Goal: Task Accomplishment & Management: Manage account settings

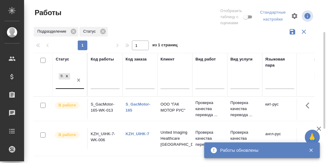
scroll to position [20, 0]
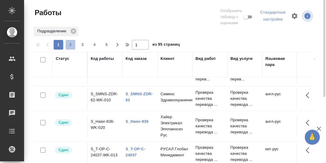
drag, startPoint x: 71, startPoint y: 44, endPoint x: 135, endPoint y: 75, distance: 71.3
click at [71, 44] on span "2" at bounding box center [71, 45] width 10 height 6
type input "2"
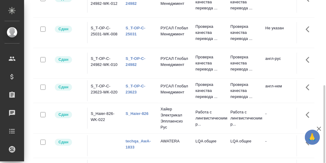
scroll to position [110, 0]
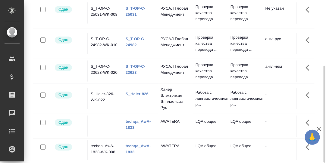
click at [139, 126] on link "techqa_AwA-1833" at bounding box center [138, 124] width 25 height 11
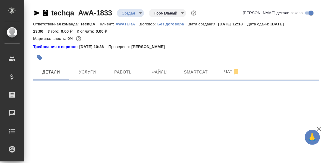
select select "RU"
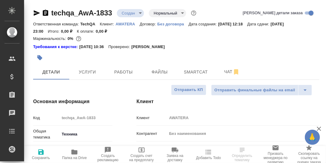
type textarea "x"
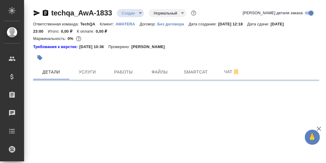
select select "RU"
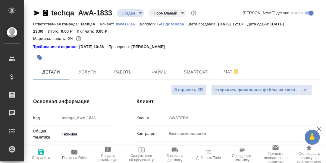
type textarea "x"
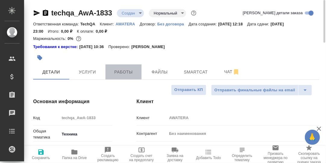
click at [130, 71] on span "Работы" at bounding box center [123, 72] width 29 height 8
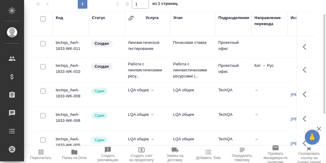
scroll to position [72, 0]
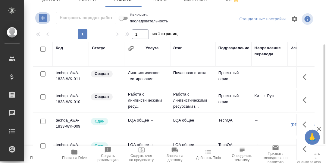
click at [42, 17] on icon "button" at bounding box center [43, 18] width 8 height 8
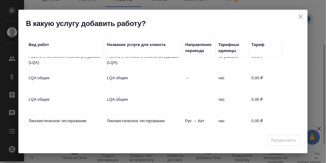
scroll to position [102, 0]
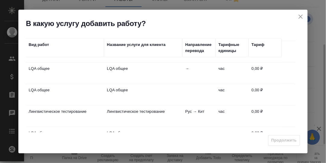
click at [45, 64] on td "LQA общее" at bounding box center [65, 72] width 78 height 21
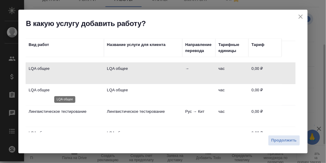
click at [44, 89] on p "LQA общее" at bounding box center [65, 90] width 72 height 6
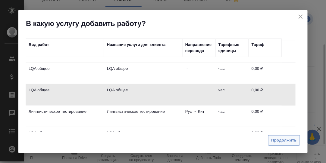
click at [280, 139] on span "Продолжить" at bounding box center [284, 140] width 25 height 7
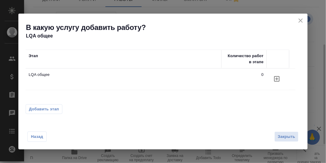
click at [48, 108] on span "Добавить этап" at bounding box center [44, 109] width 30 height 6
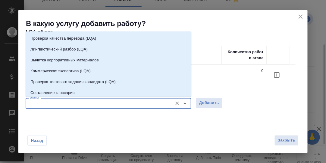
click at [78, 104] on input "Этапы" at bounding box center [98, 103] width 142 height 7
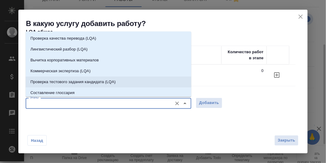
click at [92, 82] on p "Проверка тестового задания кандидата (LQA)" at bounding box center [72, 82] width 85 height 6
type input "Проверка тестового задания кандидата (LQA)"
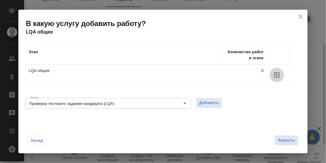
click at [278, 72] on icon "button" at bounding box center [277, 74] width 7 height 7
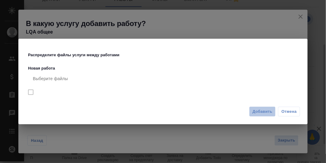
click at [266, 110] on span "Добавить" at bounding box center [263, 111] width 20 height 7
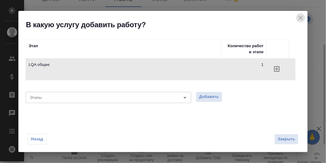
click at [301, 16] on icon "close" at bounding box center [300, 17] width 7 height 7
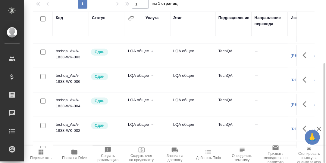
scroll to position [68, 0]
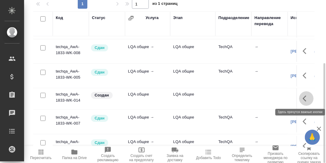
click at [303, 97] on icon "button" at bounding box center [306, 98] width 7 height 7
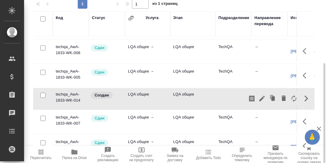
click at [319, 45] on div "Код Статус Услуга Этап Подразделение Направление перевода Исполнитель Автор изм…" at bounding box center [176, 79] width 286 height 136
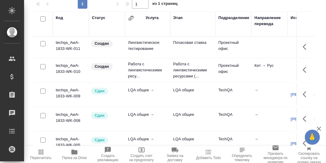
scroll to position [12, 0]
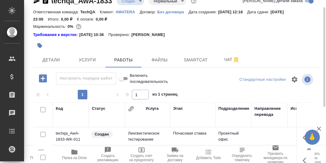
click at [44, 77] on icon "button" at bounding box center [43, 78] width 8 height 8
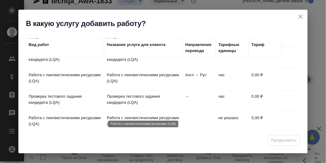
scroll to position [60, 0]
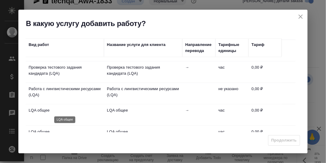
click at [47, 109] on p "LQA общее" at bounding box center [65, 110] width 72 height 6
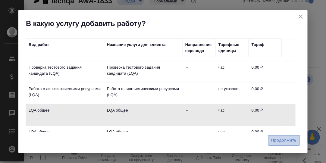
click at [281, 138] on span "Продолжить" at bounding box center [284, 140] width 25 height 7
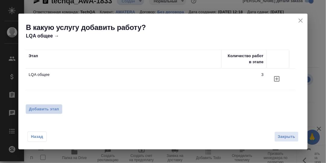
click at [46, 109] on span "Добавить этап" at bounding box center [44, 109] width 30 height 6
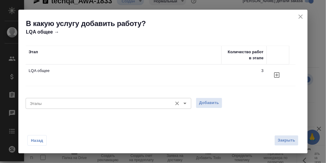
click at [62, 102] on input "Этапы" at bounding box center [98, 103] width 142 height 7
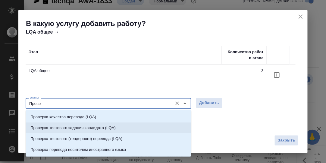
click at [74, 128] on p "Проверка тестового задания кандидата (LQA)" at bounding box center [72, 128] width 85 height 6
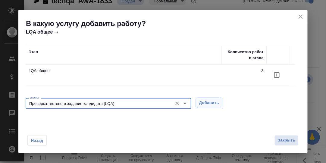
type input "Проверка тестового задания кандидата (LQA)"
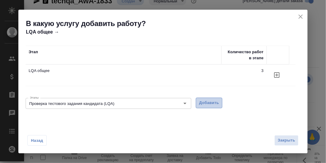
click at [217, 103] on span "Добавить" at bounding box center [209, 102] width 20 height 7
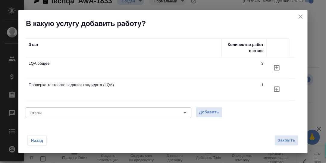
scroll to position [13, 0]
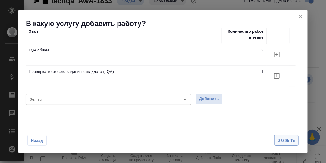
click at [285, 139] on span "Закрыть" at bounding box center [286, 140] width 17 height 7
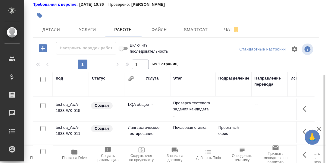
scroll to position [72, 0]
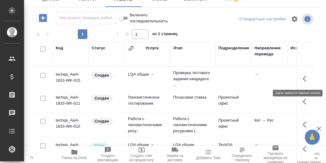
click at [303, 78] on icon "button" at bounding box center [306, 78] width 7 height 7
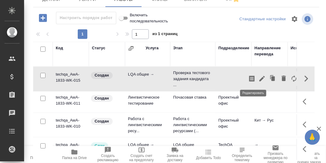
click at [260, 78] on icon "button" at bounding box center [262, 78] width 5 height 5
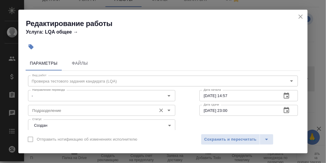
click at [79, 109] on input "Подразделение" at bounding box center [92, 109] width 124 height 7
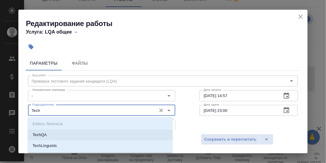
click at [46, 133] on p "TechQA" at bounding box center [40, 134] width 14 height 6
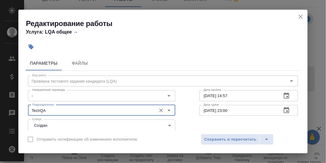
type input "TechQA"
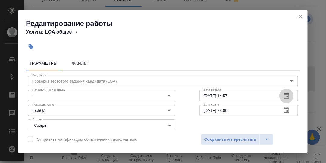
click at [284, 95] on icon "button" at bounding box center [286, 95] width 7 height 7
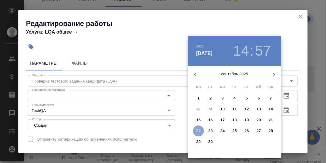
click at [197, 130] on p "22" at bounding box center [199, 131] width 5 height 6
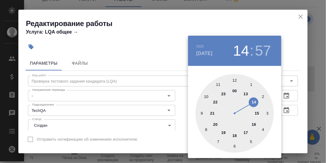
click at [202, 112] on div at bounding box center [235, 113] width 78 height 78
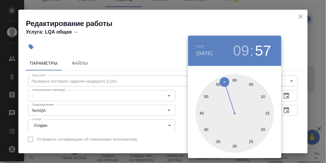
click at [236, 81] on div at bounding box center [235, 113] width 78 height 78
type input "[DATE] 09:00"
click at [298, 101] on div at bounding box center [163, 81] width 326 height 163
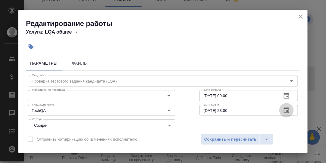
click at [284, 110] on icon "button" at bounding box center [286, 109] width 7 height 7
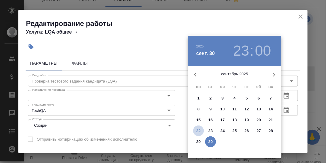
click at [198, 129] on p "22" at bounding box center [199, 131] width 5 height 6
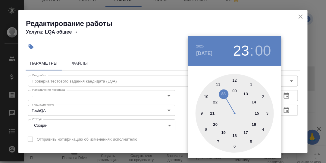
type input "[DATE] 15:00"
click at [258, 112] on div at bounding box center [235, 113] width 78 height 78
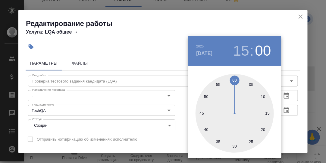
drag, startPoint x: 289, startPoint y: 114, endPoint x: 292, endPoint y: 119, distance: 5.9
click at [289, 115] on div at bounding box center [163, 81] width 326 height 163
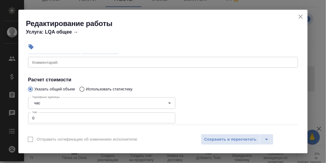
scroll to position [121, 0]
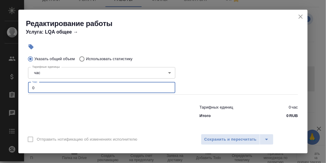
drag, startPoint x: 35, startPoint y: 85, endPoint x: 29, endPoint y: 86, distance: 6.4
click at [29, 86] on input "0" at bounding box center [101, 87] width 147 height 11
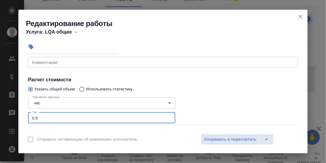
type input "0.5"
click at [44, 62] on textarea at bounding box center [163, 62] width 262 height 5
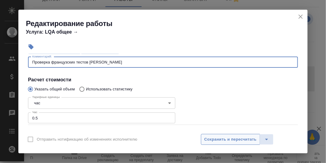
type textarea "Проверка французских тестов [PERSON_NAME]"
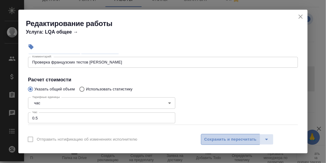
drag, startPoint x: 230, startPoint y: 137, endPoint x: 227, endPoint y: 97, distance: 40.2
click at [230, 136] on span "Сохранить и пересчитать" at bounding box center [230, 139] width 52 height 7
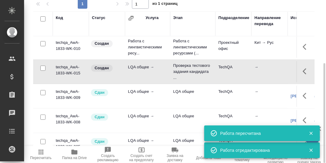
scroll to position [30, 0]
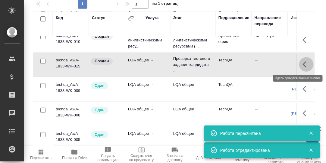
click at [303, 62] on icon "button" at bounding box center [306, 64] width 7 height 7
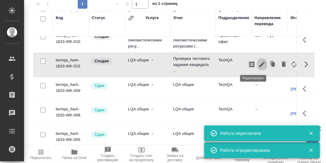
click at [260, 64] on icon "button" at bounding box center [262, 64] width 5 height 5
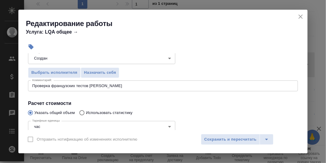
scroll to position [60, 0]
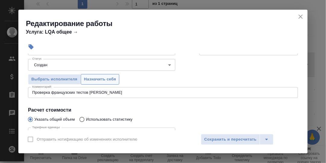
click at [99, 77] on span "Назначить себя" at bounding box center [100, 79] width 32 height 7
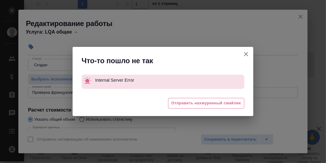
click at [247, 54] on icon "button" at bounding box center [246, 53] width 7 height 7
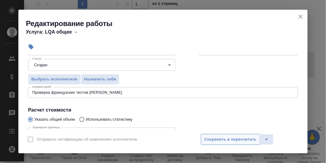
click at [245, 137] on span "Сохранить и пересчитать" at bounding box center [230, 139] width 52 height 7
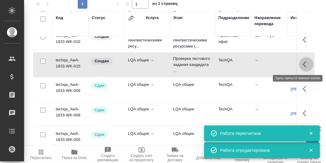
click at [303, 63] on icon "button" at bounding box center [306, 64] width 7 height 7
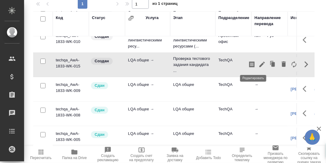
click at [260, 64] on icon "button" at bounding box center [262, 64] width 5 height 5
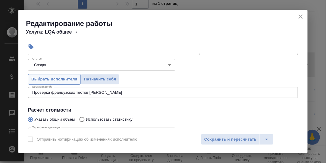
click at [68, 80] on span "Выбрать исполнителя" at bounding box center [54, 79] width 46 height 7
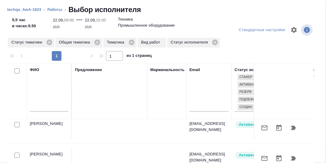
scroll to position [30, 0]
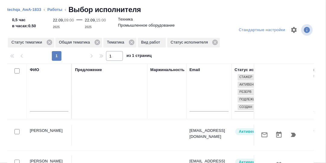
click at [53, 130] on td "[PERSON_NAME]" at bounding box center [49, 134] width 45 height 21
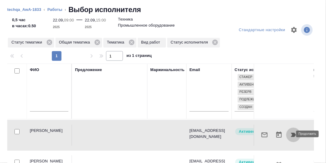
click at [291, 134] on icon "button" at bounding box center [293, 134] width 5 height 4
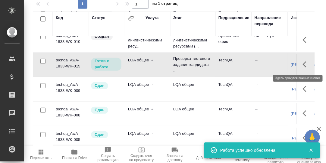
click at [303, 65] on icon "button" at bounding box center [305, 64] width 4 height 6
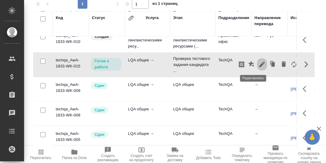
click at [259, 63] on icon "button" at bounding box center [262, 64] width 7 height 7
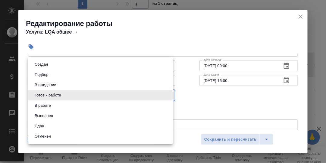
click at [168, 95] on body "🙏 .cls-1 fill:#fff; AWATERA [PERSON_NAME] d.rumyantseva Клиенты Спецификации За…" at bounding box center [163, 81] width 326 height 163
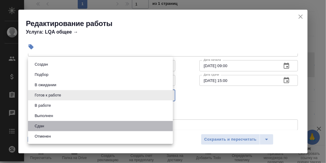
drag, startPoint x: 56, startPoint y: 125, endPoint x: 139, endPoint y: 128, distance: 82.7
click at [57, 125] on li "Сдан" at bounding box center [100, 126] width 145 height 10
type input "closed"
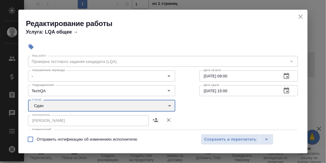
scroll to position [0, 0]
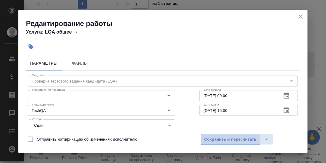
click at [235, 138] on span "Сохранить и пересчитать" at bounding box center [230, 139] width 52 height 7
